Goal: Task Accomplishment & Management: Manage account settings

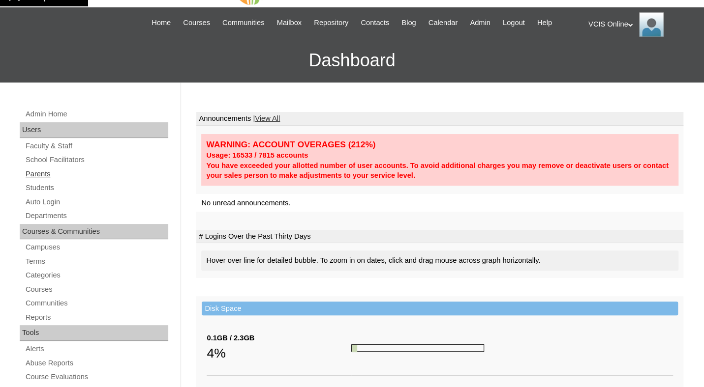
scroll to position [33, 0]
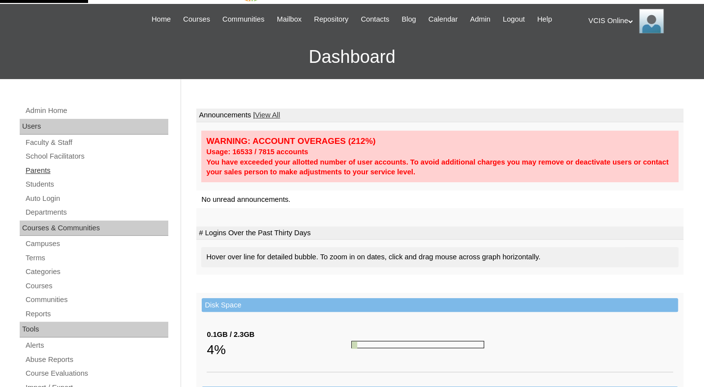
click at [48, 166] on link "Parents" at bounding box center [97, 171] width 144 height 12
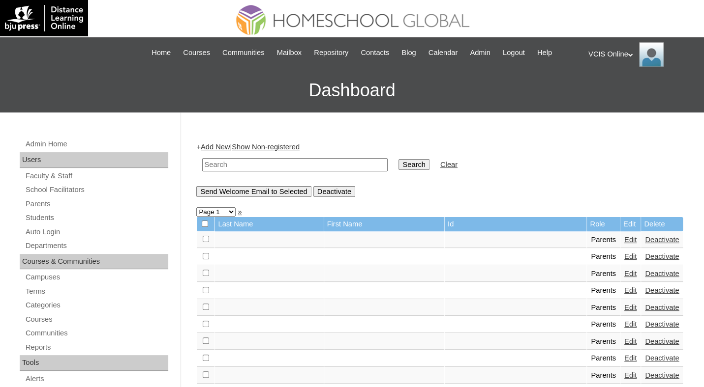
click at [325, 161] on input "text" at bounding box center [294, 164] width 185 height 13
paste input "VCIS017-5C-PA2025"
type input "VCIS017-5C-PA2025"
click at [398, 159] on input "Search" at bounding box center [413, 164] width 30 height 11
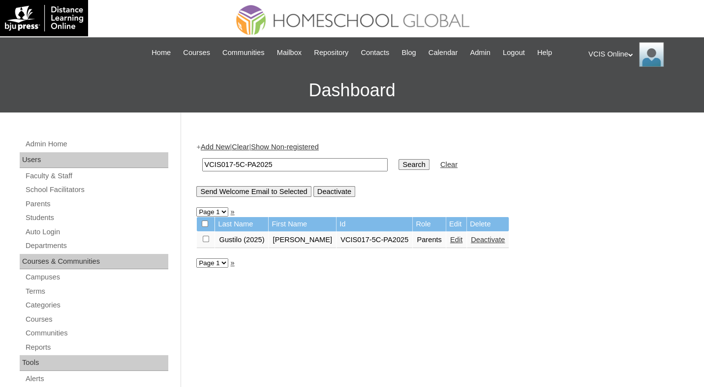
click at [450, 238] on link "Edit" at bounding box center [456, 240] width 12 height 8
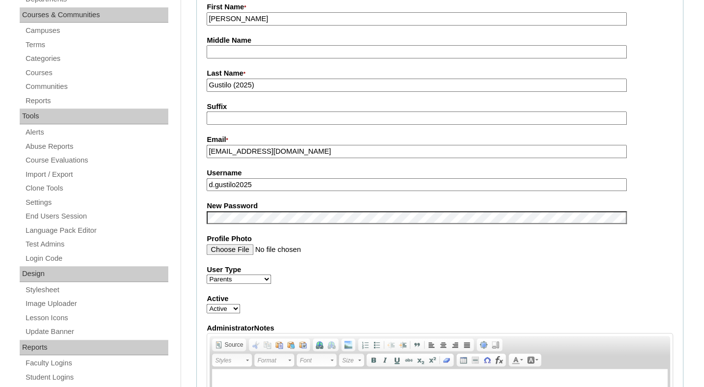
scroll to position [270, 0]
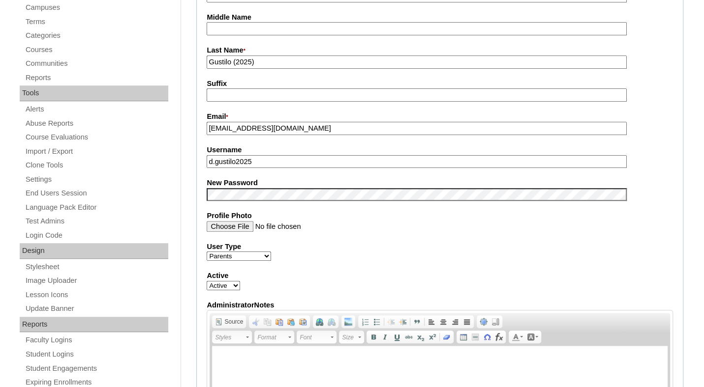
click at [276, 167] on input "d.gustilo2025" at bounding box center [415, 161] width 419 height 13
paste input "gustilo2025 BdKPMQ"
click at [278, 160] on input "dgustilo2025 BdKPMQ" at bounding box center [415, 161] width 419 height 13
type input "dgustilo2025"
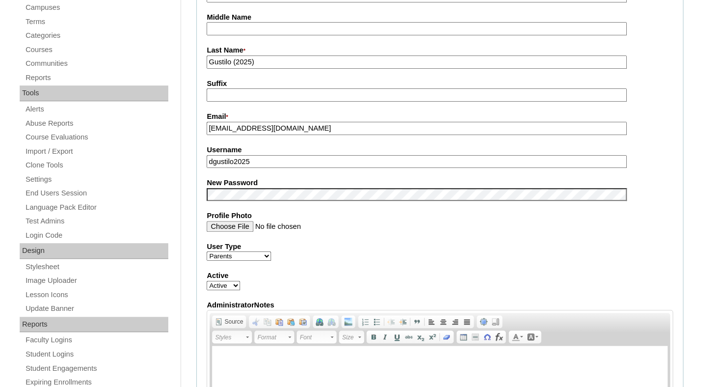
click at [389, 268] on fieldset "Account Information User Id * VCIS017-5C-PA2025 Title First Name * Dianelle Mid…" at bounding box center [439, 186] width 487 height 589
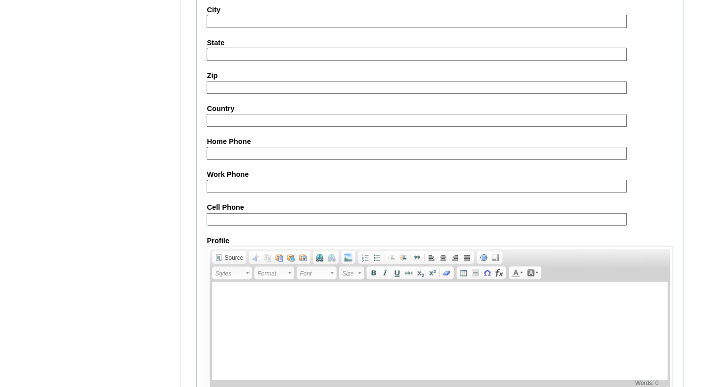
scroll to position [901, 0]
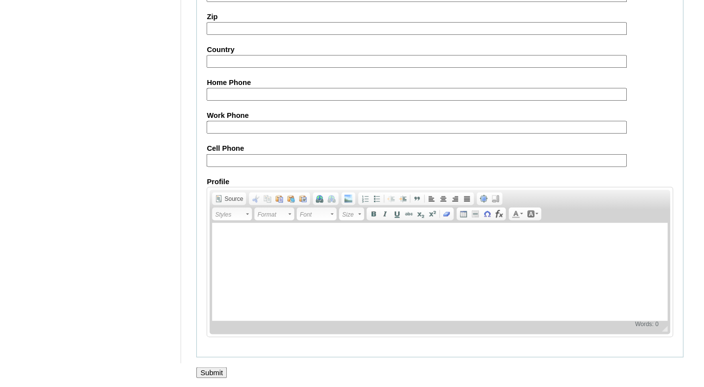
click at [217, 367] on input "Submit" at bounding box center [211, 372] width 30 height 11
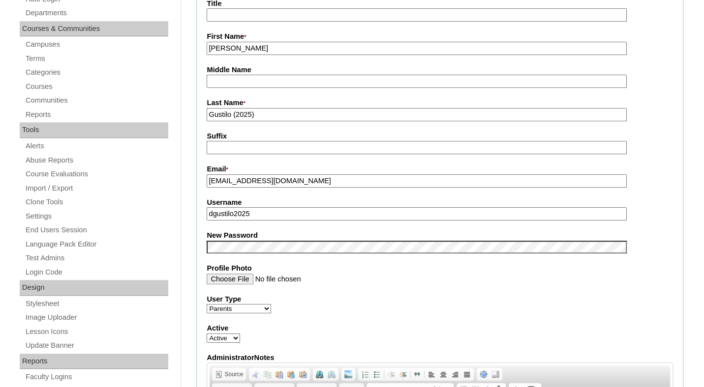
scroll to position [276, 0]
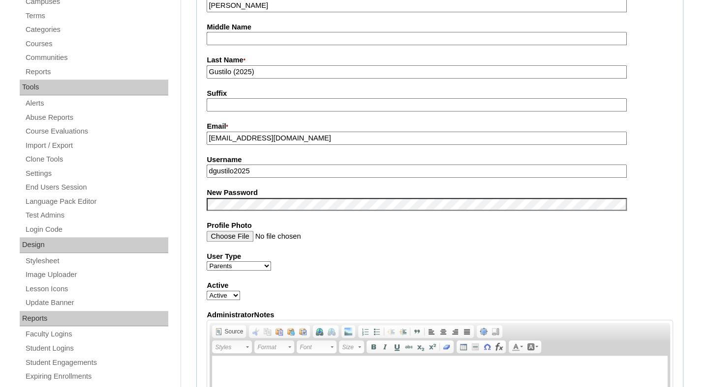
click at [214, 173] on input "dgustilo2025" at bounding box center [415, 171] width 419 height 13
type input "d.gustilo2025"
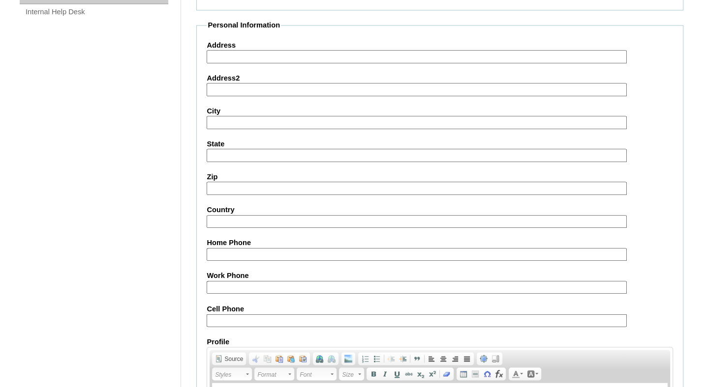
scroll to position [916, 0]
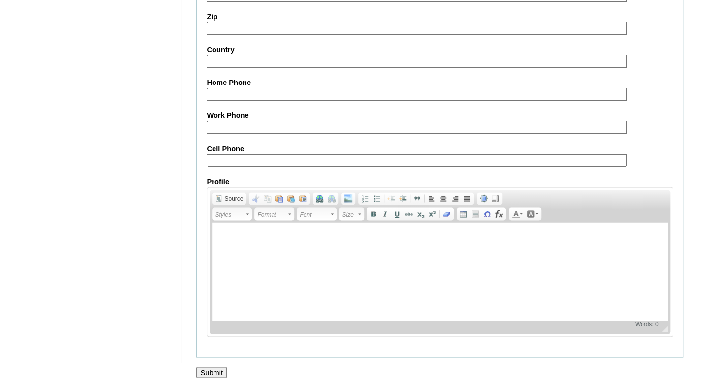
click at [219, 373] on input "Submit" at bounding box center [211, 372] width 30 height 11
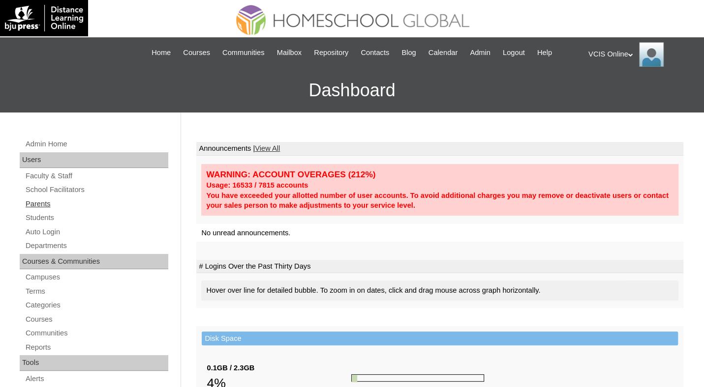
click at [97, 208] on link "Parents" at bounding box center [97, 204] width 144 height 12
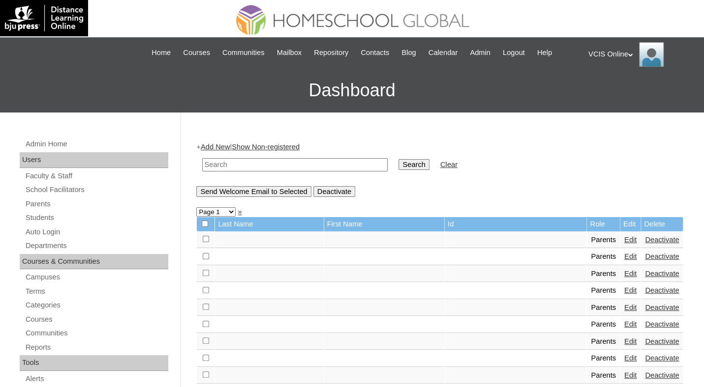
click at [341, 168] on input "text" at bounding box center [294, 164] width 185 height 13
paste input "VCIS016-4A-PA2025"
type input "VCIS016-4A-PA2025"
click at [398, 159] on input "Search" at bounding box center [413, 164] width 30 height 11
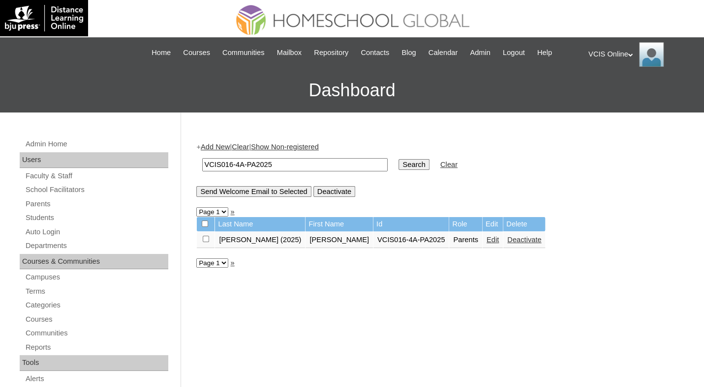
click at [486, 239] on link "Edit" at bounding box center [492, 240] width 12 height 8
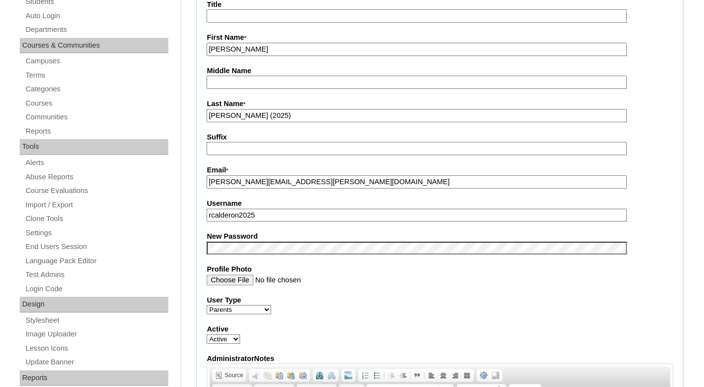
scroll to position [228, 0]
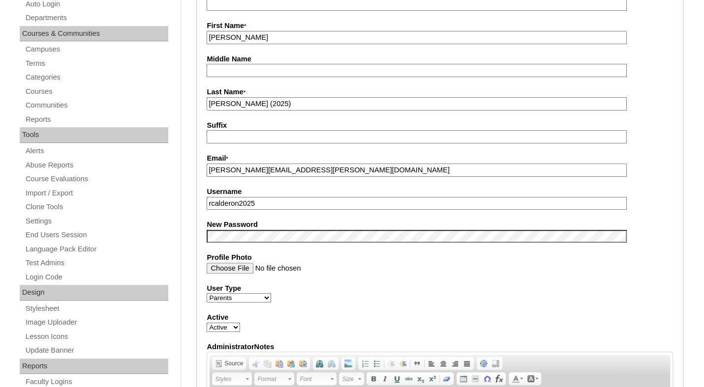
click at [304, 199] on input "rcalderon2025" at bounding box center [415, 203] width 419 height 13
paste input "spBXGF"
click at [288, 208] on input "rcalderon2025 spBXGF" at bounding box center [415, 203] width 419 height 13
type input "rcalderon2025"
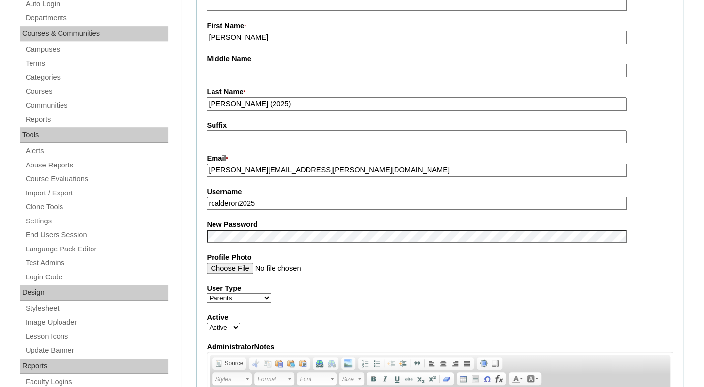
click at [369, 267] on input "Profile Photo" at bounding box center [415, 268] width 419 height 11
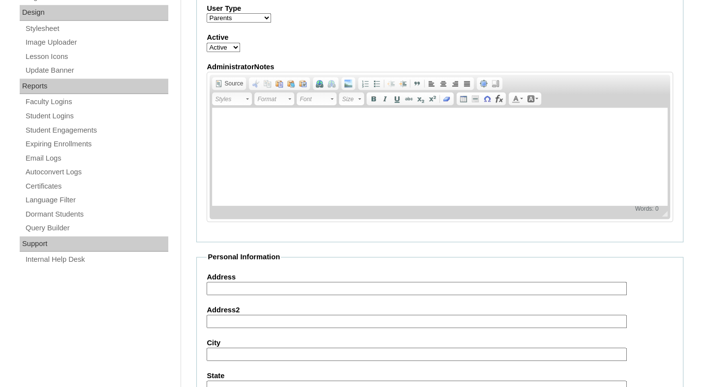
scroll to position [901, 0]
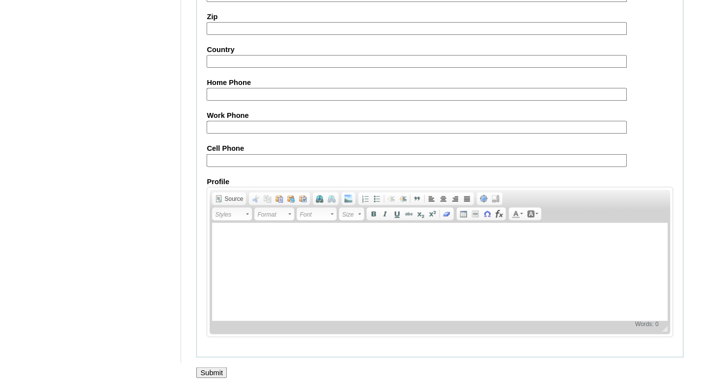
click at [222, 371] on input "Submit" at bounding box center [211, 372] width 30 height 11
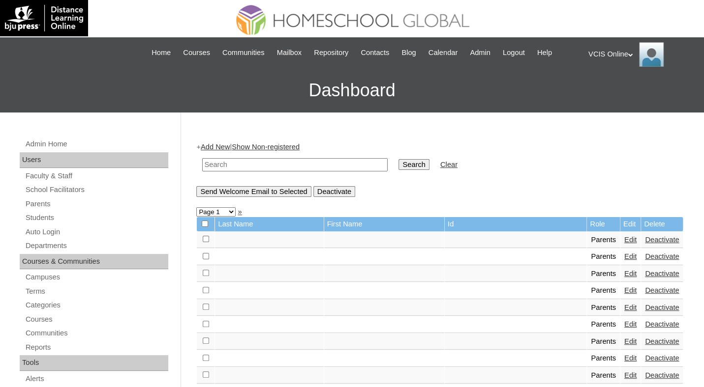
click at [622, 55] on div "VCIS Online My Profile My Settings Logout" at bounding box center [641, 54] width 106 height 25
click at [621, 94] on li "Logout" at bounding box center [617, 93] width 47 height 12
click at [620, 51] on div "VCIS Online My Profile My Settings Logout" at bounding box center [641, 54] width 106 height 25
click at [603, 95] on span "Logout" at bounding box center [606, 91] width 20 height 7
